Goal: Task Accomplishment & Management: Manage account settings

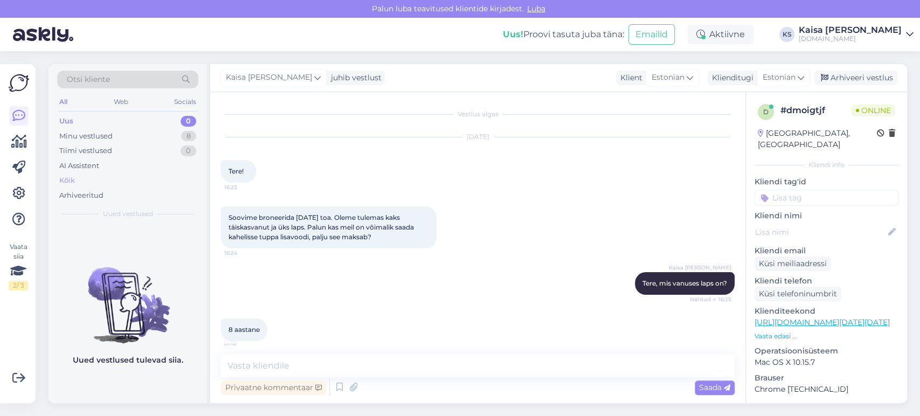
scroll to position [180, 0]
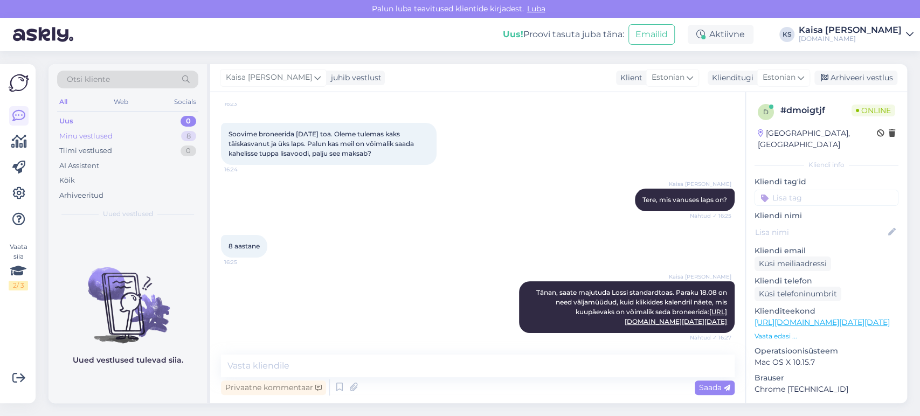
click at [159, 138] on div "Minu vestlused 8" at bounding box center [127, 136] width 141 height 15
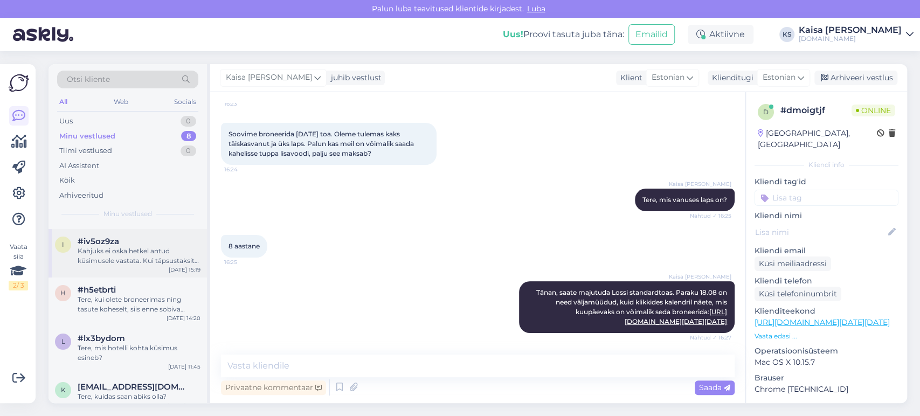
scroll to position [190, 0]
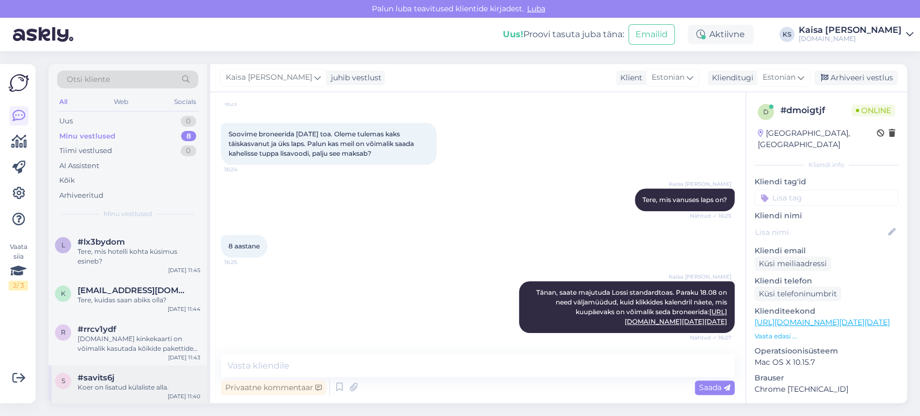
click at [125, 375] on div "#savits6j" at bounding box center [139, 378] width 123 height 10
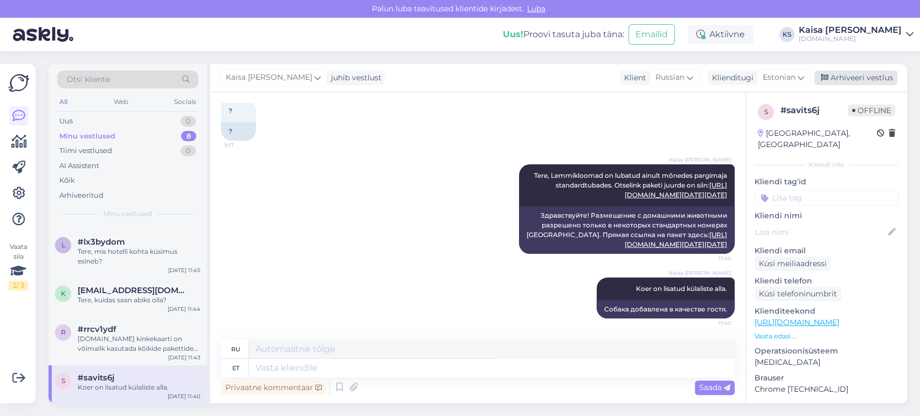
click at [845, 77] on div "Arhiveeri vestlus" at bounding box center [855, 78] width 83 height 15
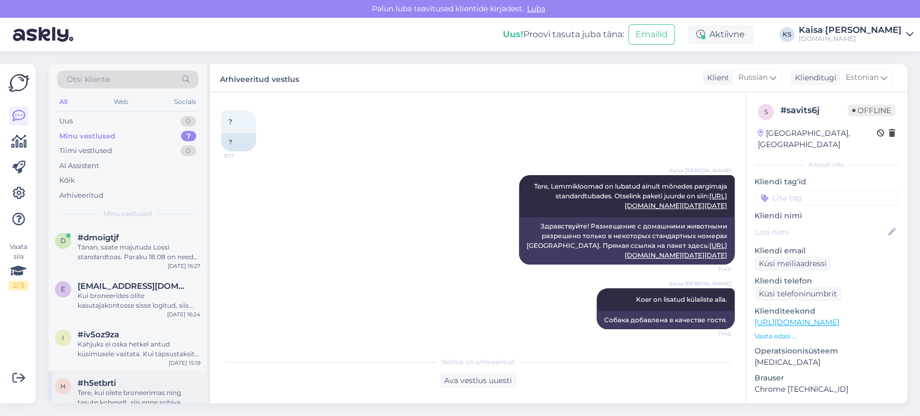
click at [122, 383] on div "#h5etbrti" at bounding box center [139, 383] width 123 height 10
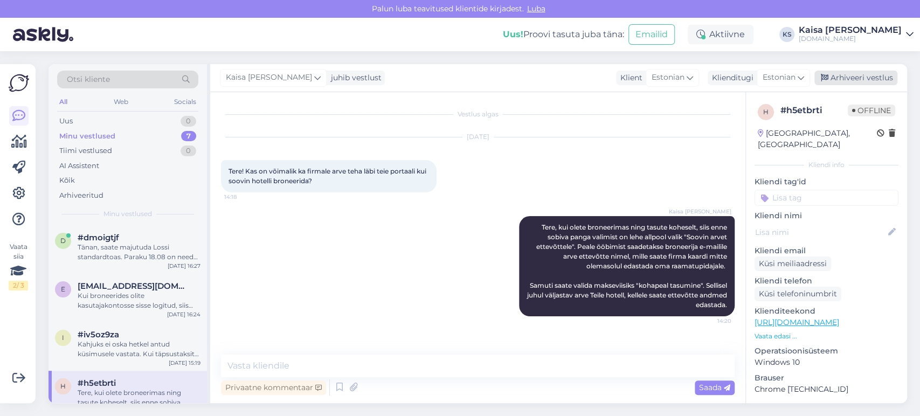
click at [879, 81] on div "Arhiveeri vestlus" at bounding box center [855, 78] width 83 height 15
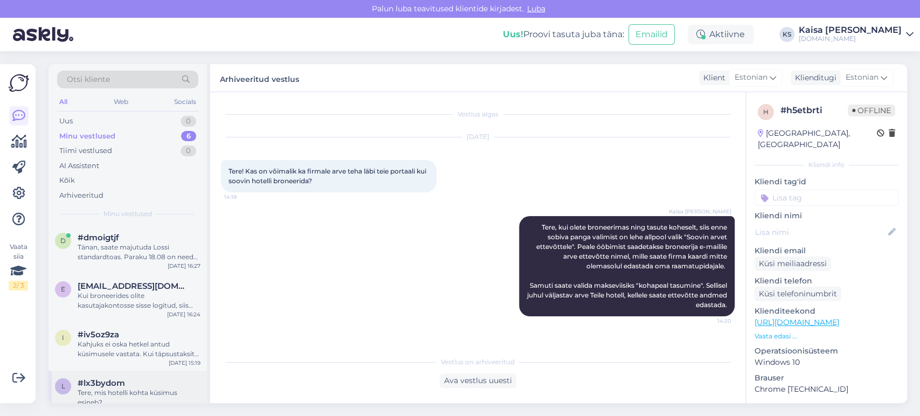
click at [129, 383] on div "#lx3bydom" at bounding box center [139, 383] width 123 height 10
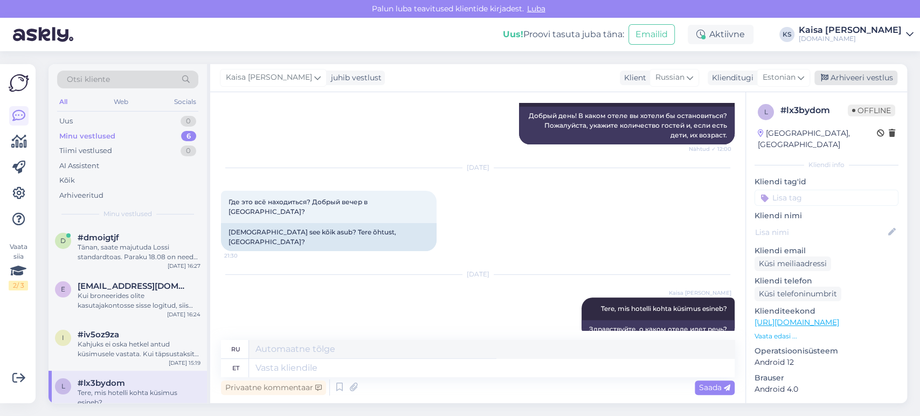
click at [873, 77] on div "Arhiveeri vestlus" at bounding box center [855, 78] width 83 height 15
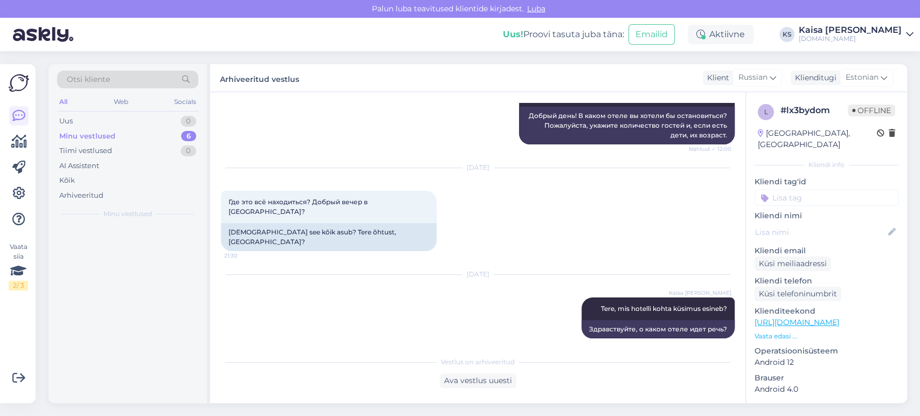
scroll to position [159, 0]
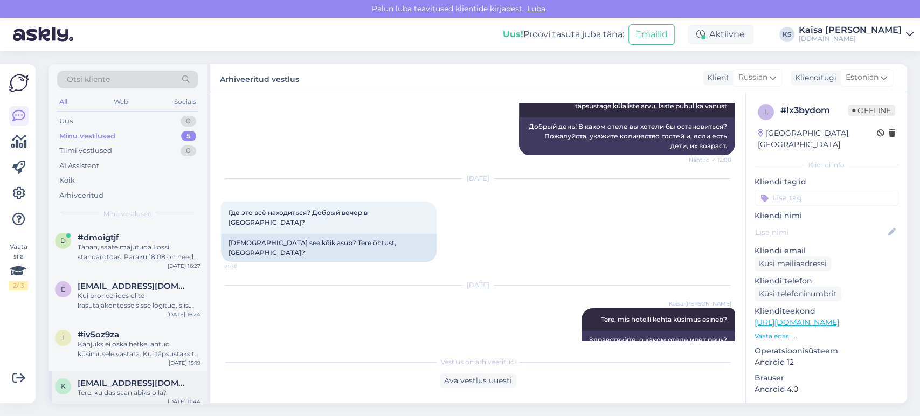
click at [124, 376] on div "k [EMAIL_ADDRESS][DOMAIN_NAME] Tere, kuidas saan abiks olla? [DATE] 11:44" at bounding box center [127, 390] width 158 height 39
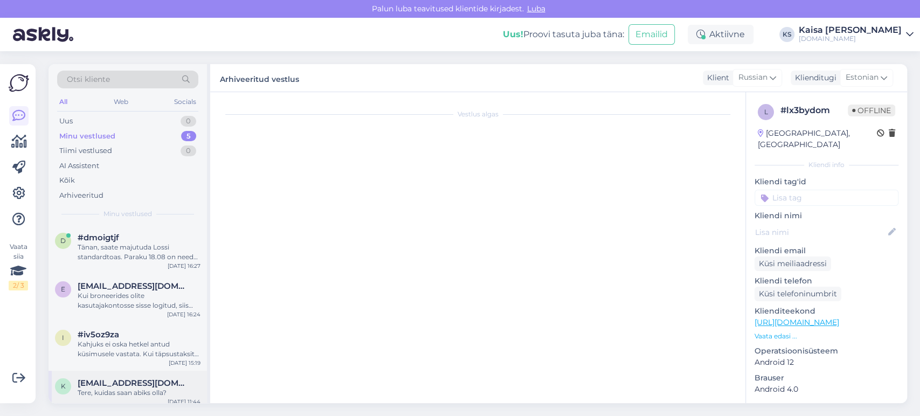
scroll to position [0, 0]
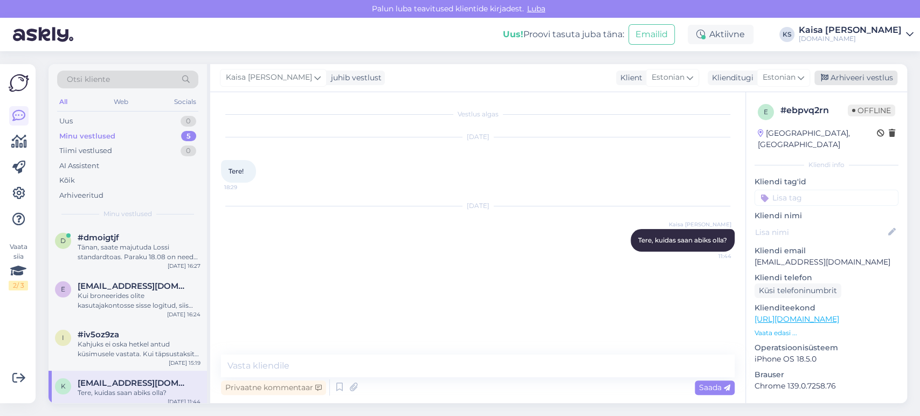
click at [850, 71] on div "Arhiveeri vestlus" at bounding box center [855, 78] width 83 height 15
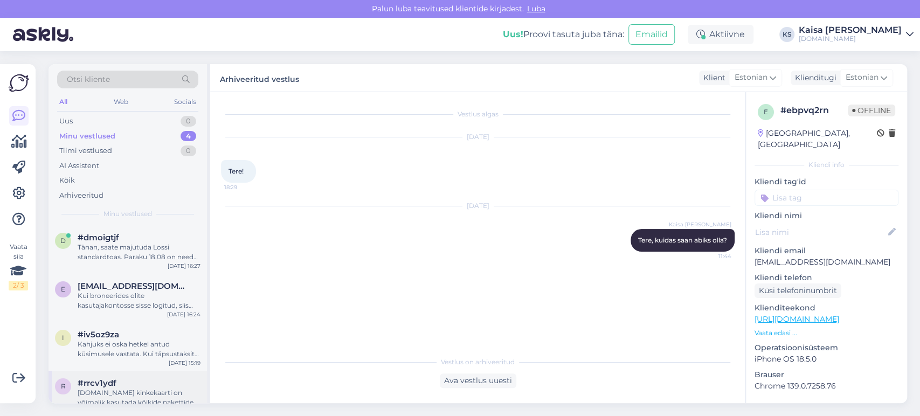
click at [110, 385] on span "#rrcv1ydf" at bounding box center [97, 383] width 39 height 10
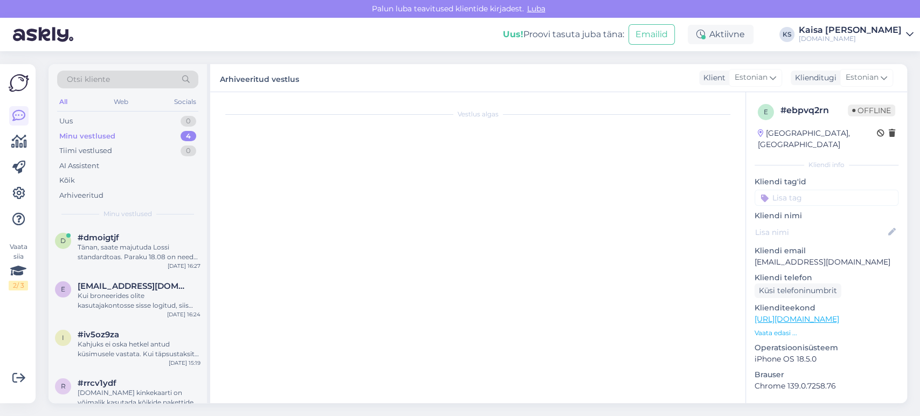
scroll to position [8358, 0]
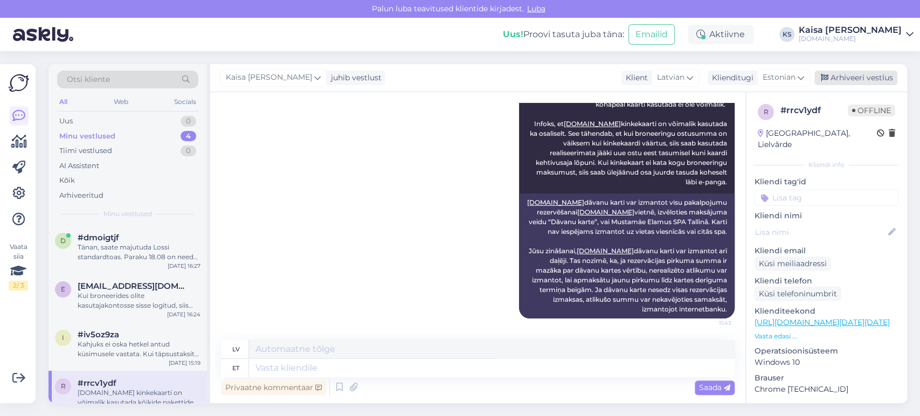
click at [858, 79] on div "Arhiveeri vestlus" at bounding box center [855, 78] width 83 height 15
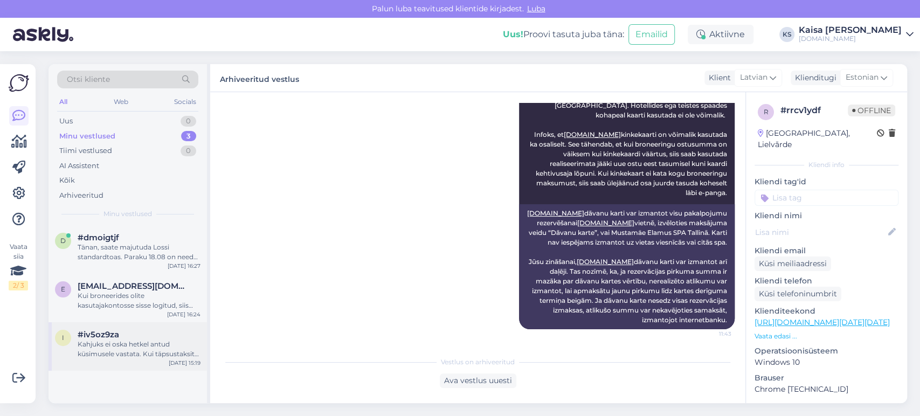
click at [138, 343] on div "Kahjuks ei oska hetkel antud küsimusele vastata. Kui täpsustaksite kuupäevi nin…" at bounding box center [139, 348] width 123 height 19
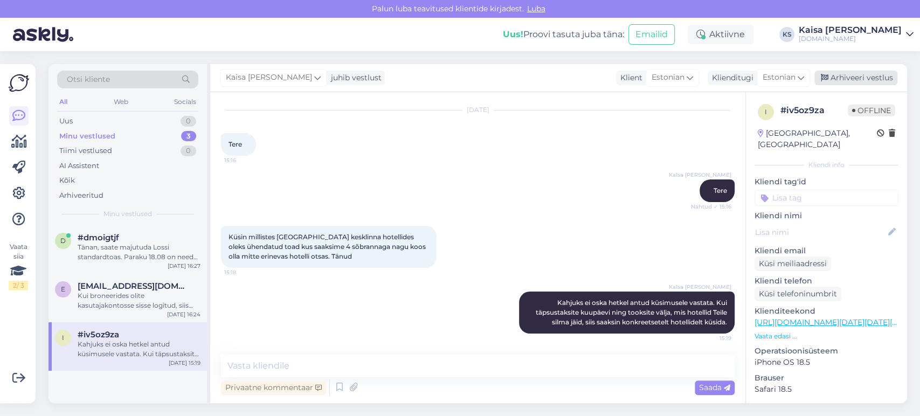
click at [845, 78] on div "Arhiveeri vestlus" at bounding box center [855, 78] width 83 height 15
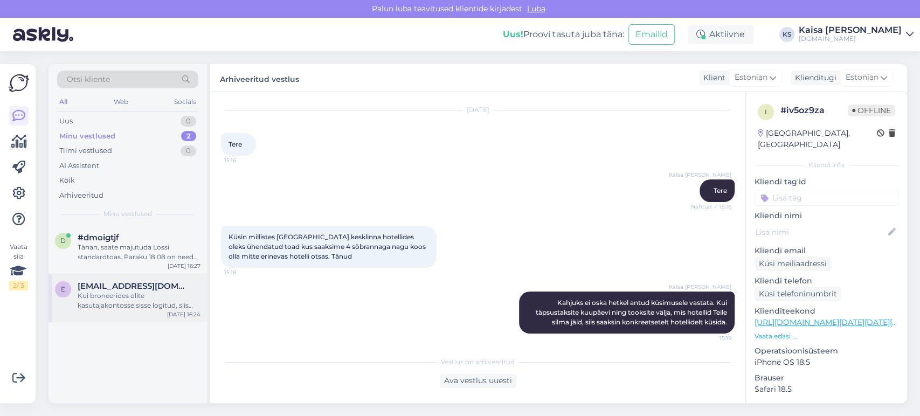
click at [140, 293] on div "Kui broneerides olite kasutajakontosse sisse logitud, siis peaksid broneeringud…" at bounding box center [139, 300] width 123 height 19
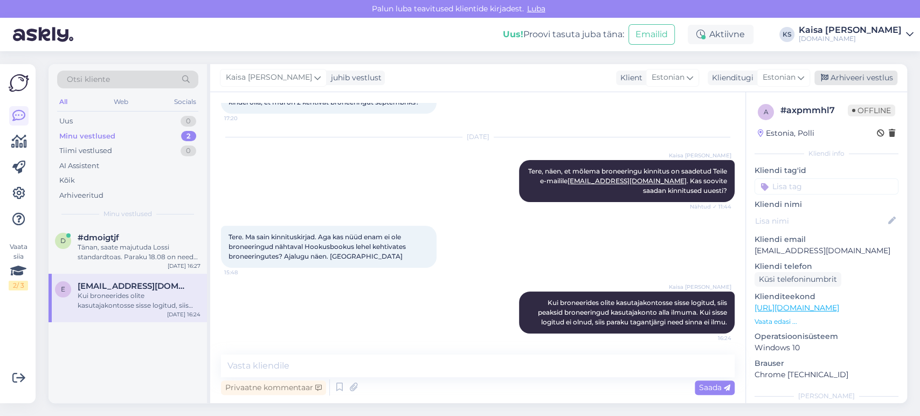
click at [857, 81] on div "Arhiveeri vestlus" at bounding box center [855, 78] width 83 height 15
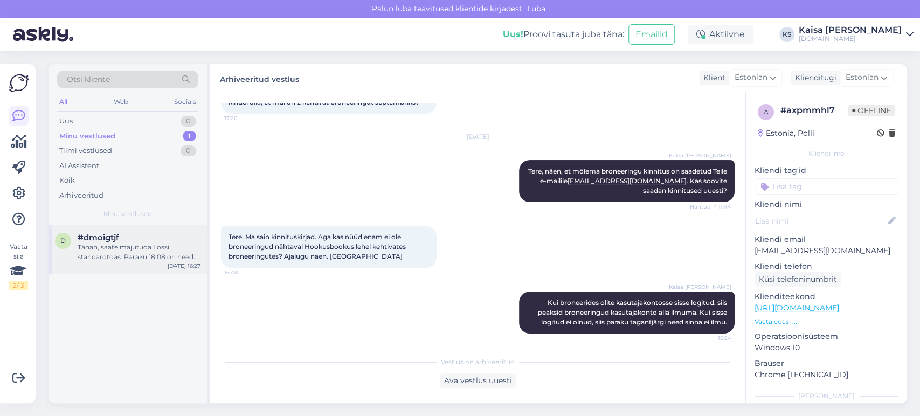
click at [168, 255] on div "Tänan, saate majutuda Lossi standardtoas. Paraku 18.08 on need väljamüüdud, kui…" at bounding box center [139, 251] width 123 height 19
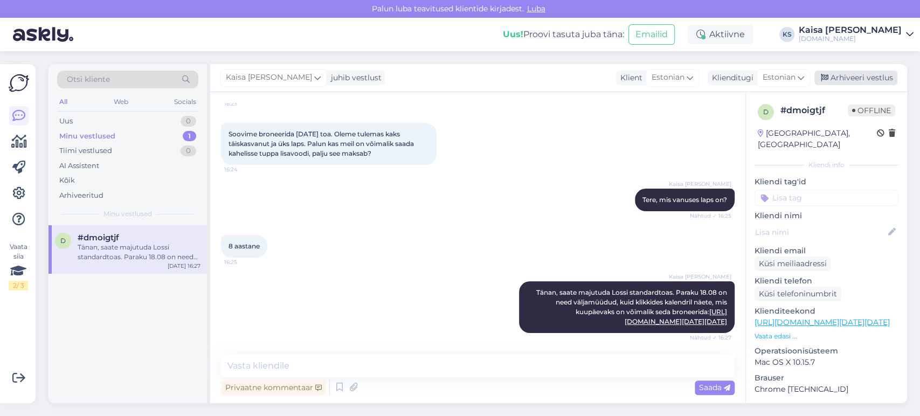
click at [848, 71] on div "Arhiveeri vestlus" at bounding box center [855, 78] width 83 height 15
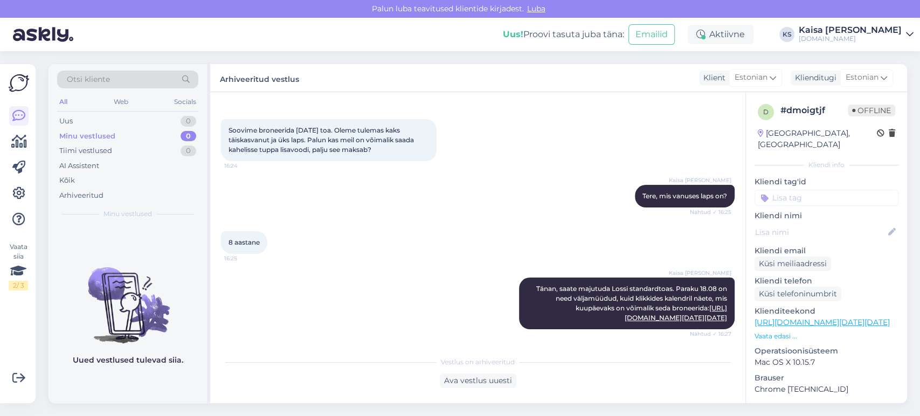
click at [856, 38] on div "[DOMAIN_NAME]" at bounding box center [850, 38] width 103 height 9
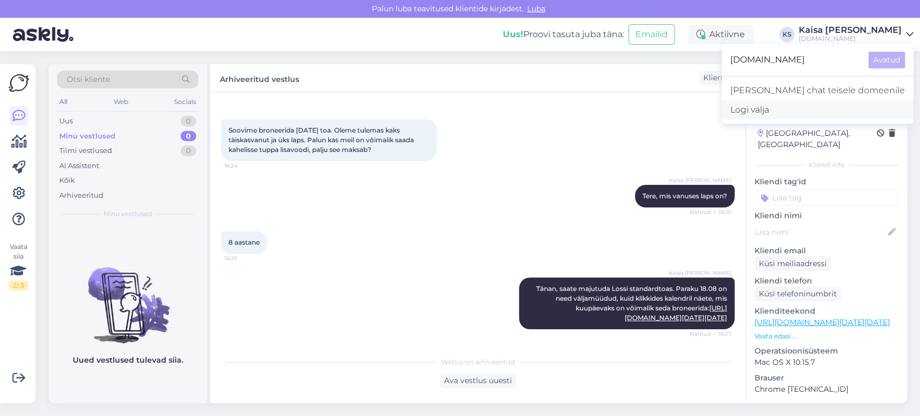
click at [796, 113] on div "Logi välja" at bounding box center [818, 109] width 192 height 19
